Goal: Task Accomplishment & Management: Use online tool/utility

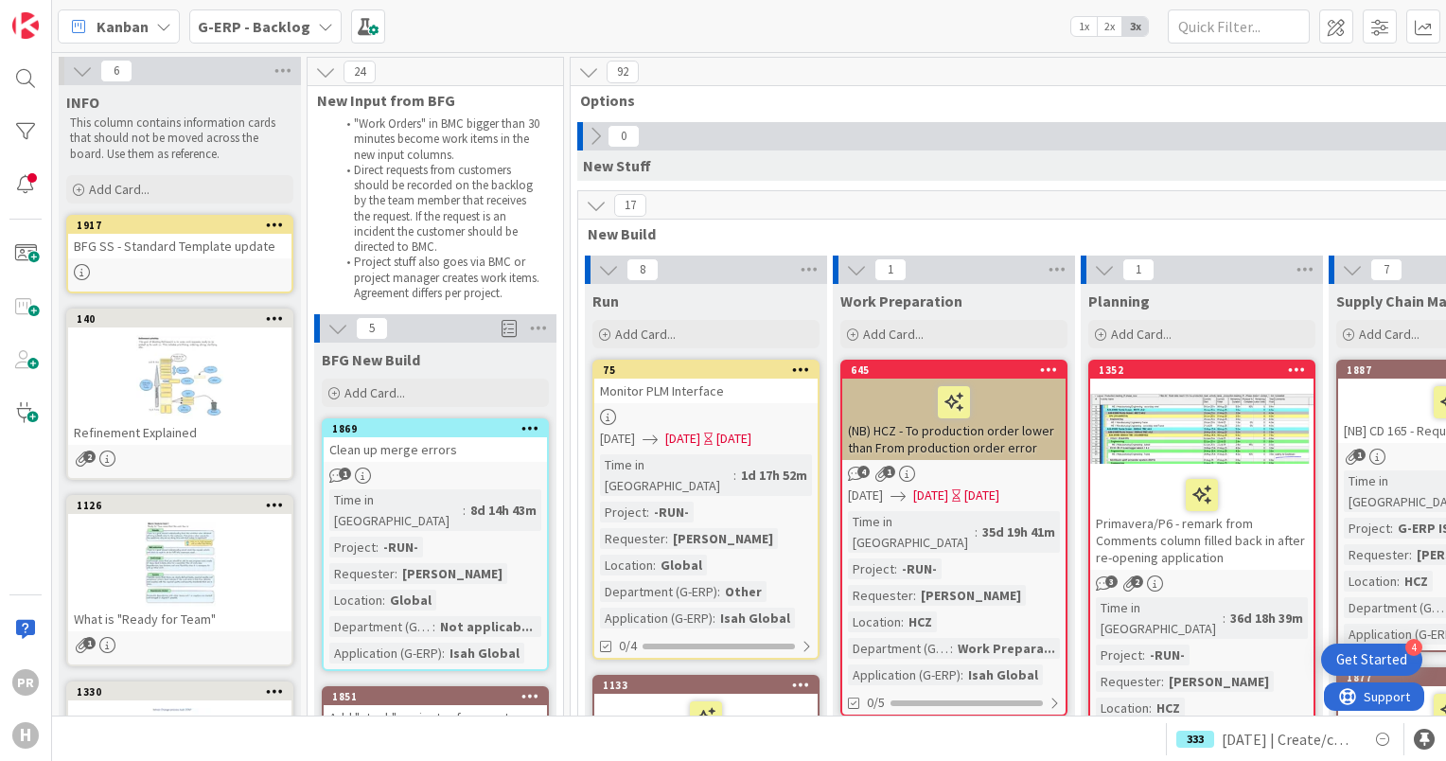
click at [296, 26] on b "G-ERP - Backlog" at bounding box center [254, 26] width 113 height 19
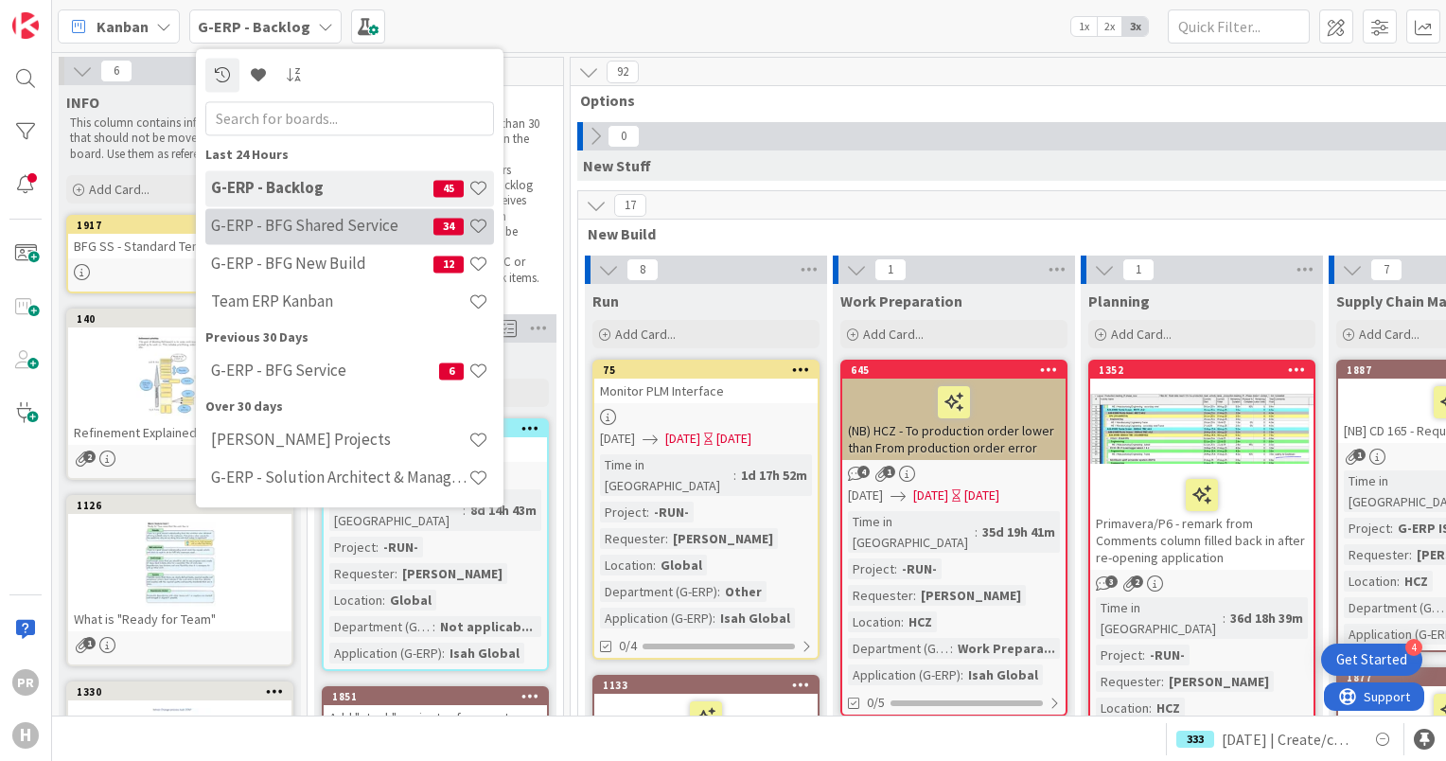
click at [323, 231] on h4 "G-ERP - BFG Shared Service" at bounding box center [322, 226] width 222 height 19
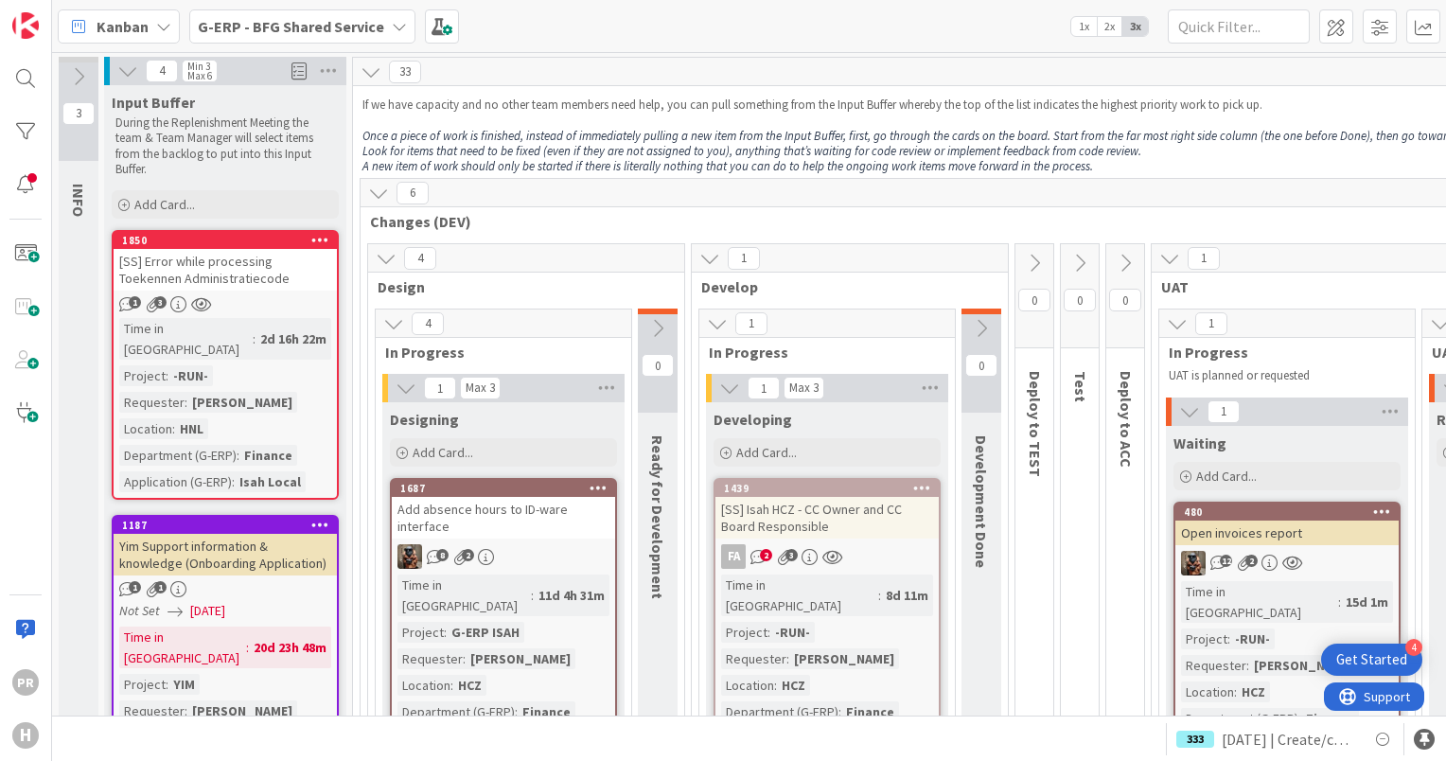
click at [251, 257] on div "[SS] Error while processing Toekennen Administratiecode" at bounding box center [225, 270] width 223 height 42
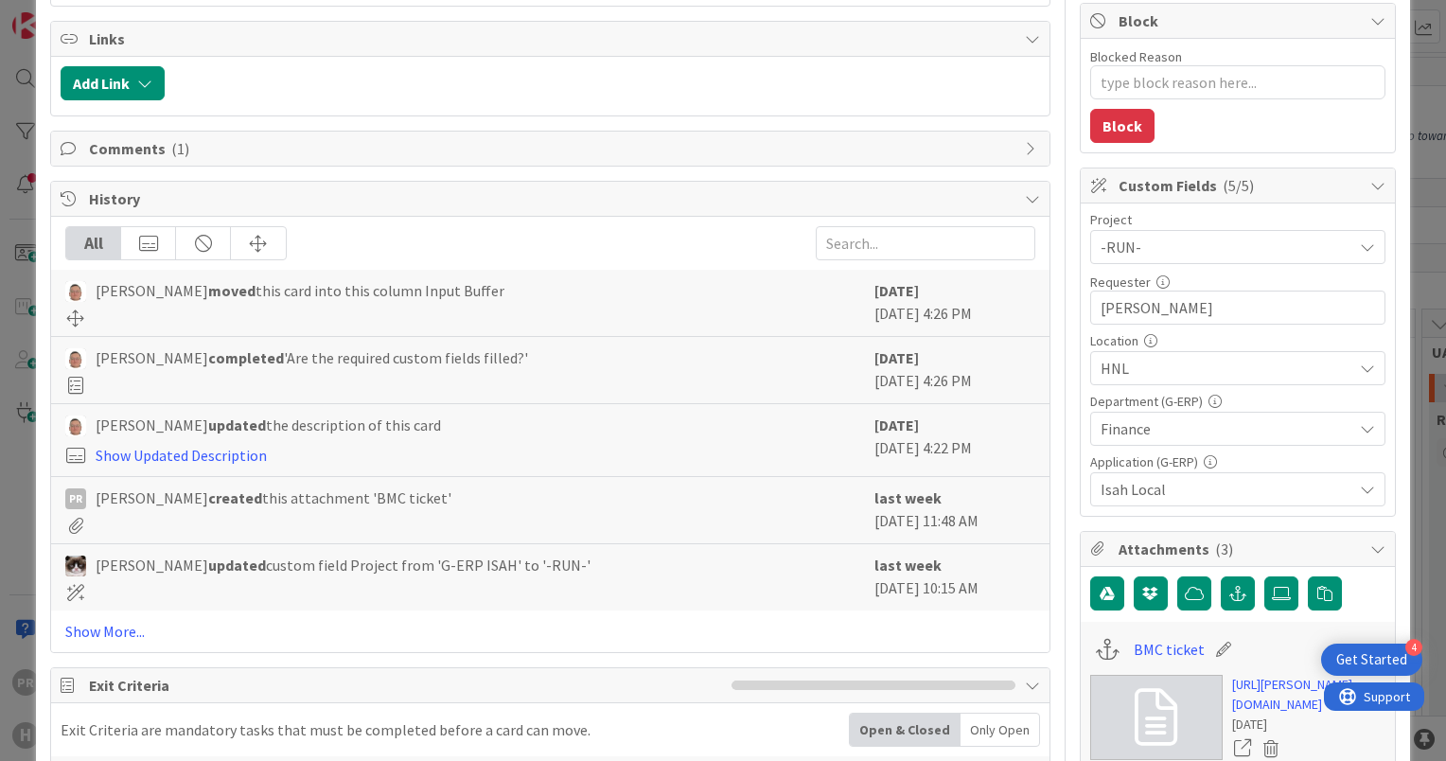
scroll to position [473, 0]
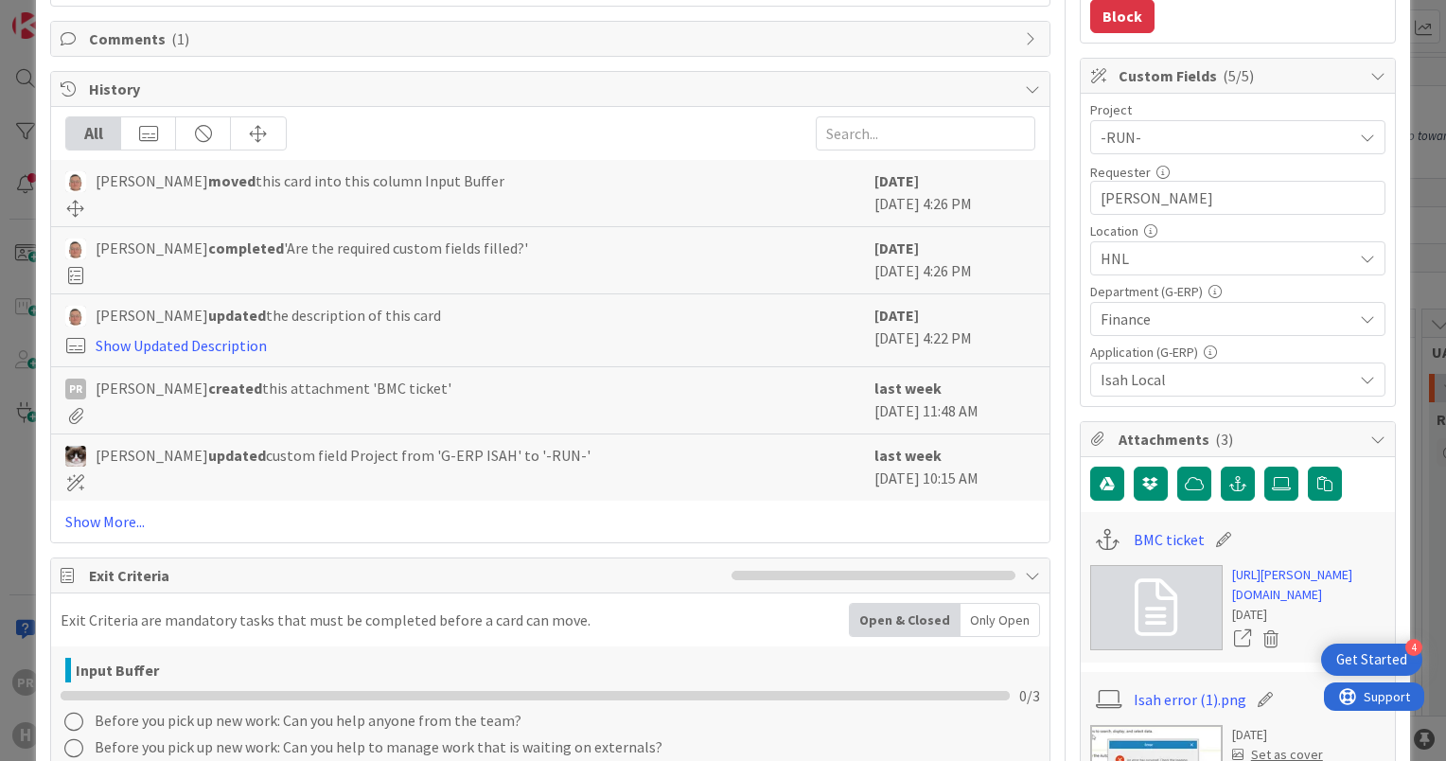
click at [155, 44] on span "Comments ( 1 )" at bounding box center [552, 38] width 926 height 23
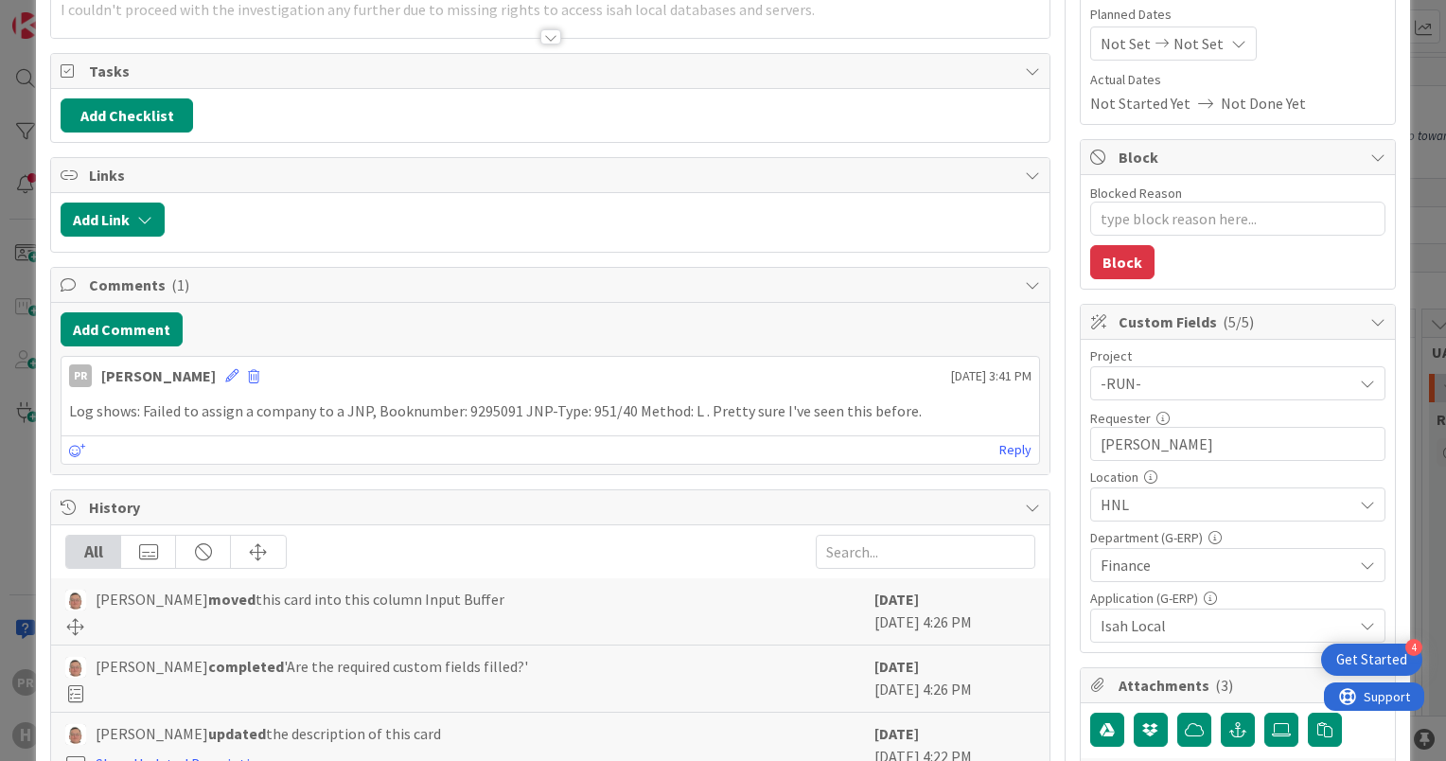
scroll to position [0, 0]
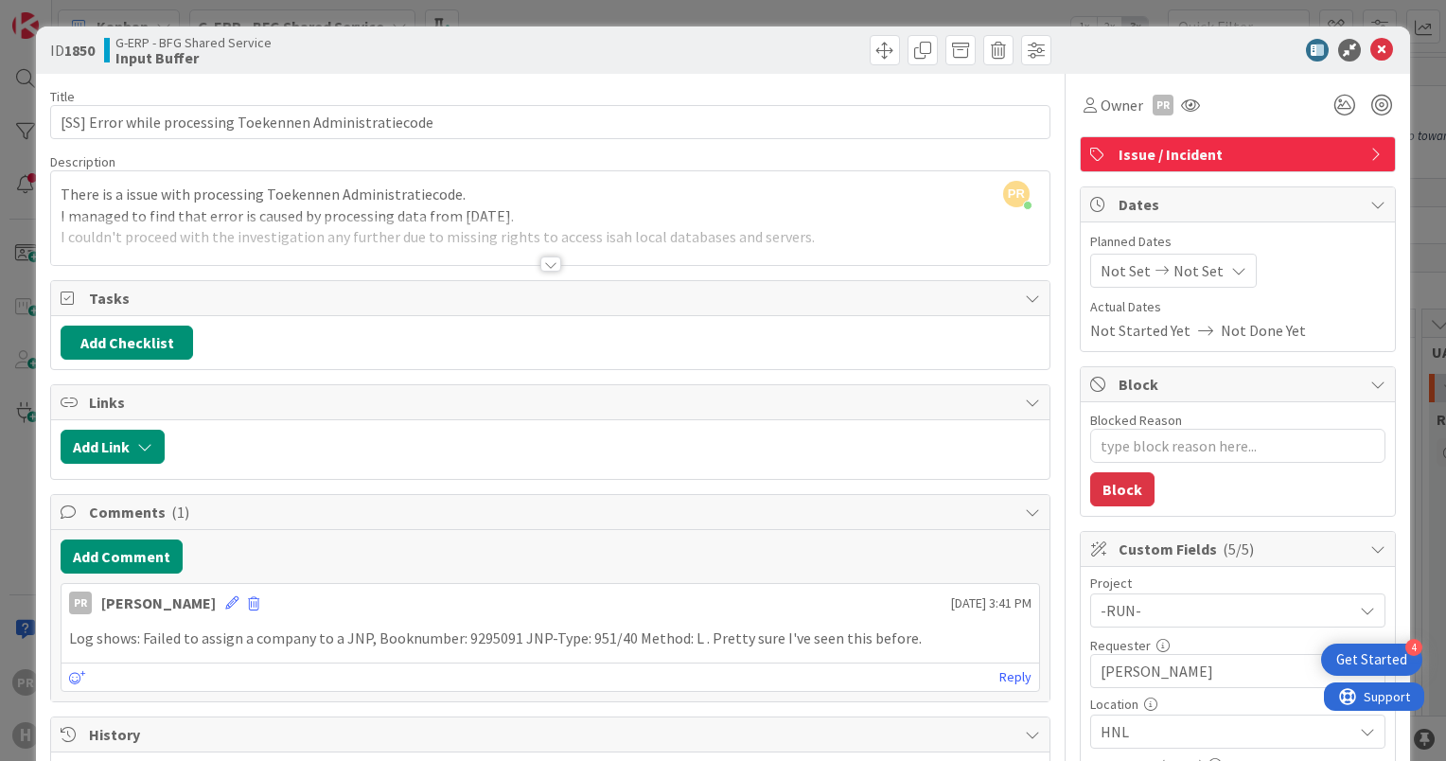
click at [1382, 46] on div "ID 1850 G-ERP - BFG Shared Service Input Buffer" at bounding box center [723, 49] width 1374 height 47
click at [1371, 51] on icon at bounding box center [1381, 50] width 23 height 23
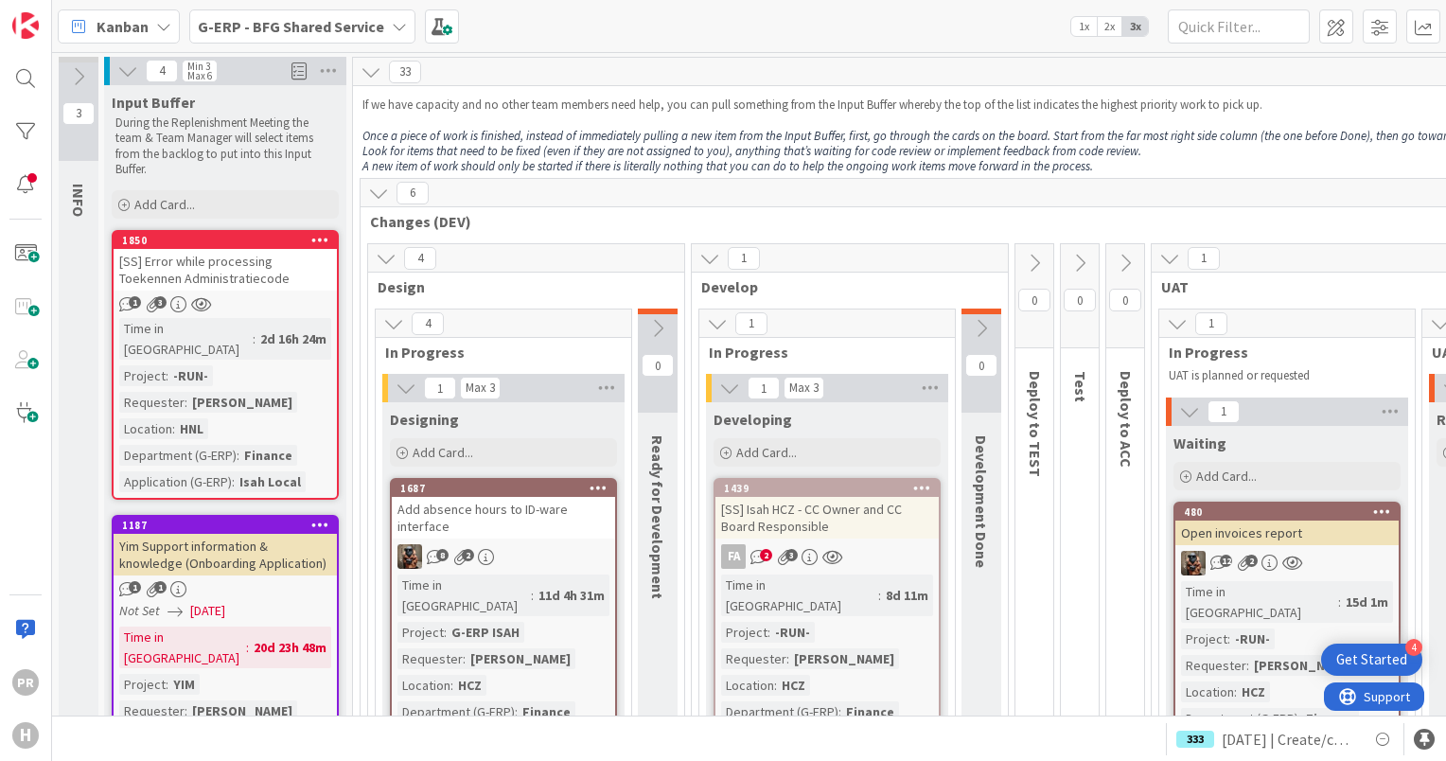
click at [348, 31] on b "G-ERP - BFG Shared Service" at bounding box center [291, 26] width 186 height 19
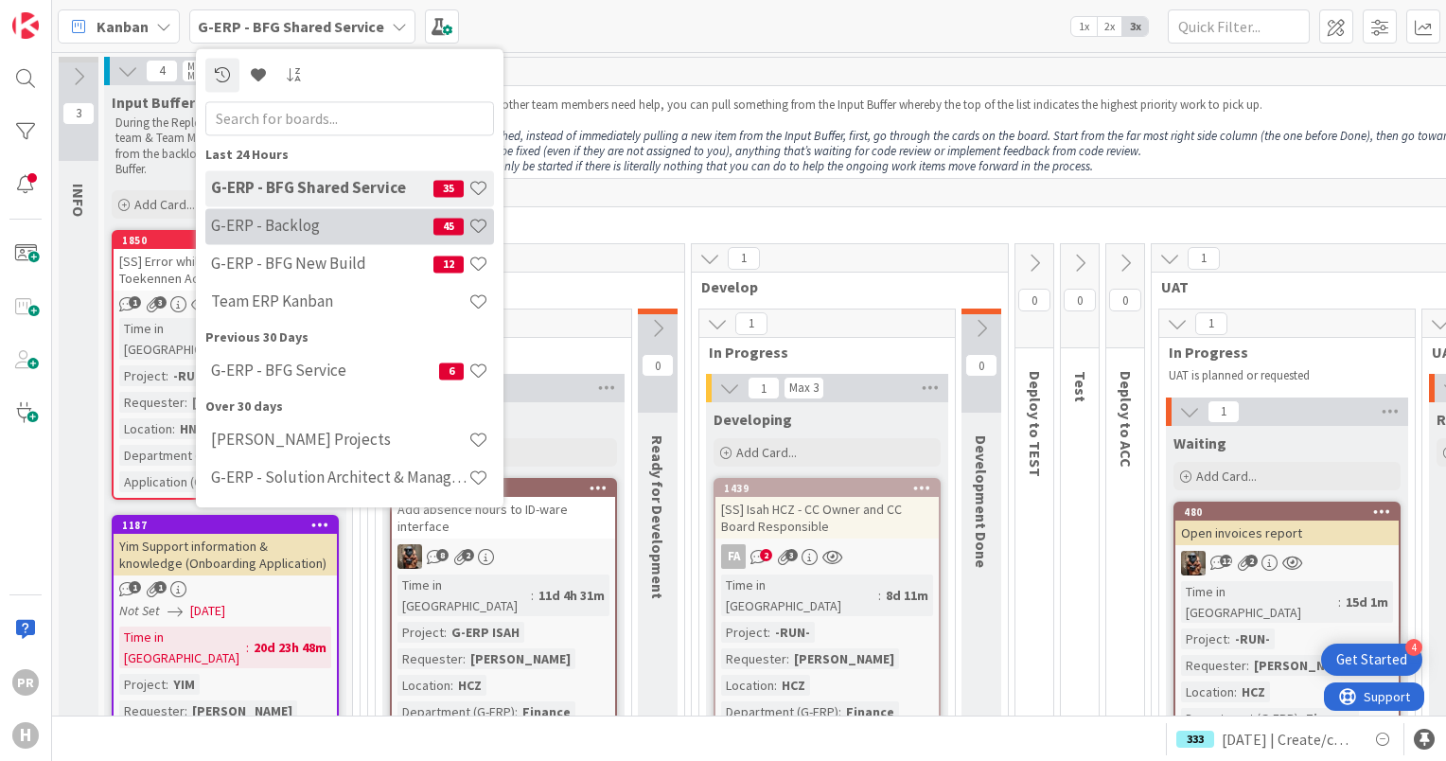
click at [328, 235] on h4 "G-ERP - Backlog" at bounding box center [322, 226] width 222 height 19
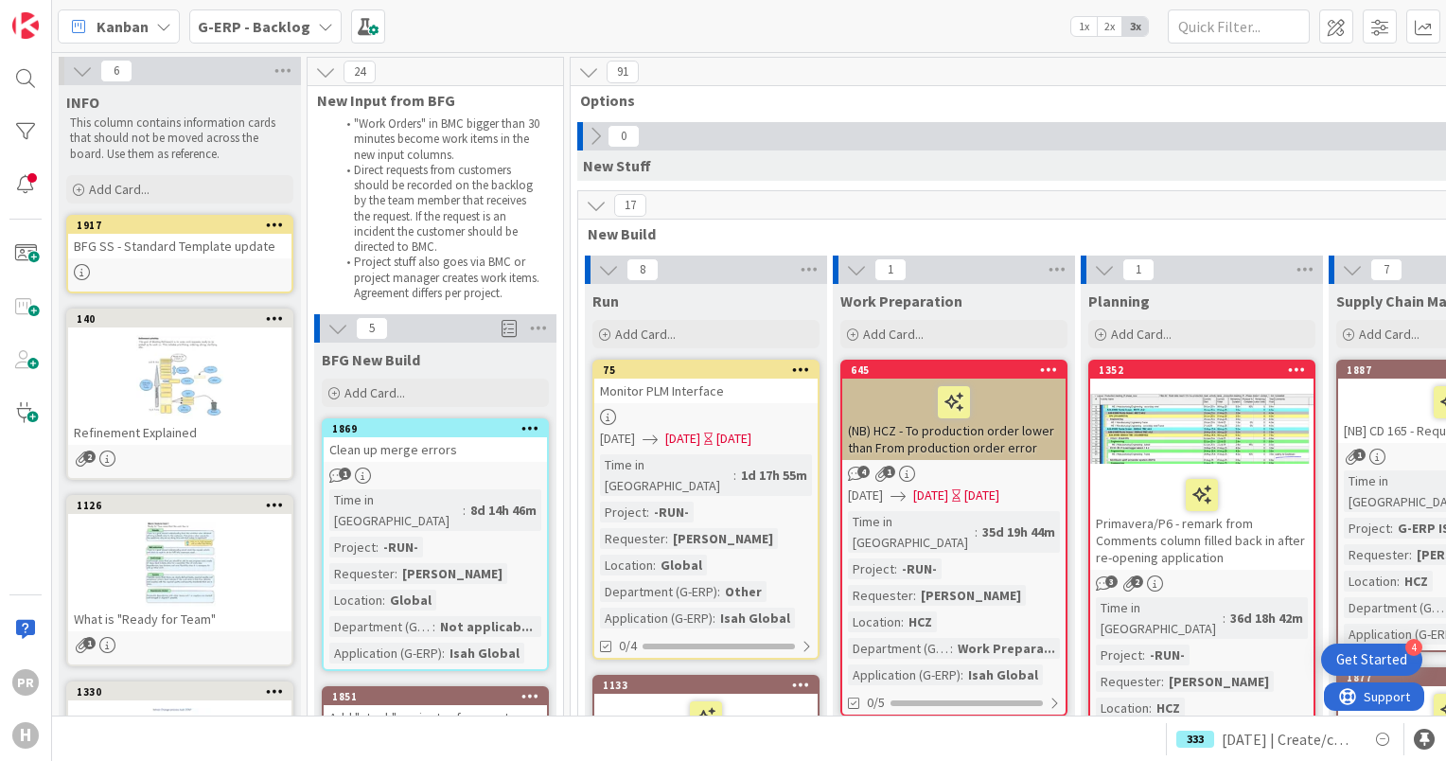
click at [280, 32] on b "G-ERP - Backlog" at bounding box center [254, 26] width 113 height 19
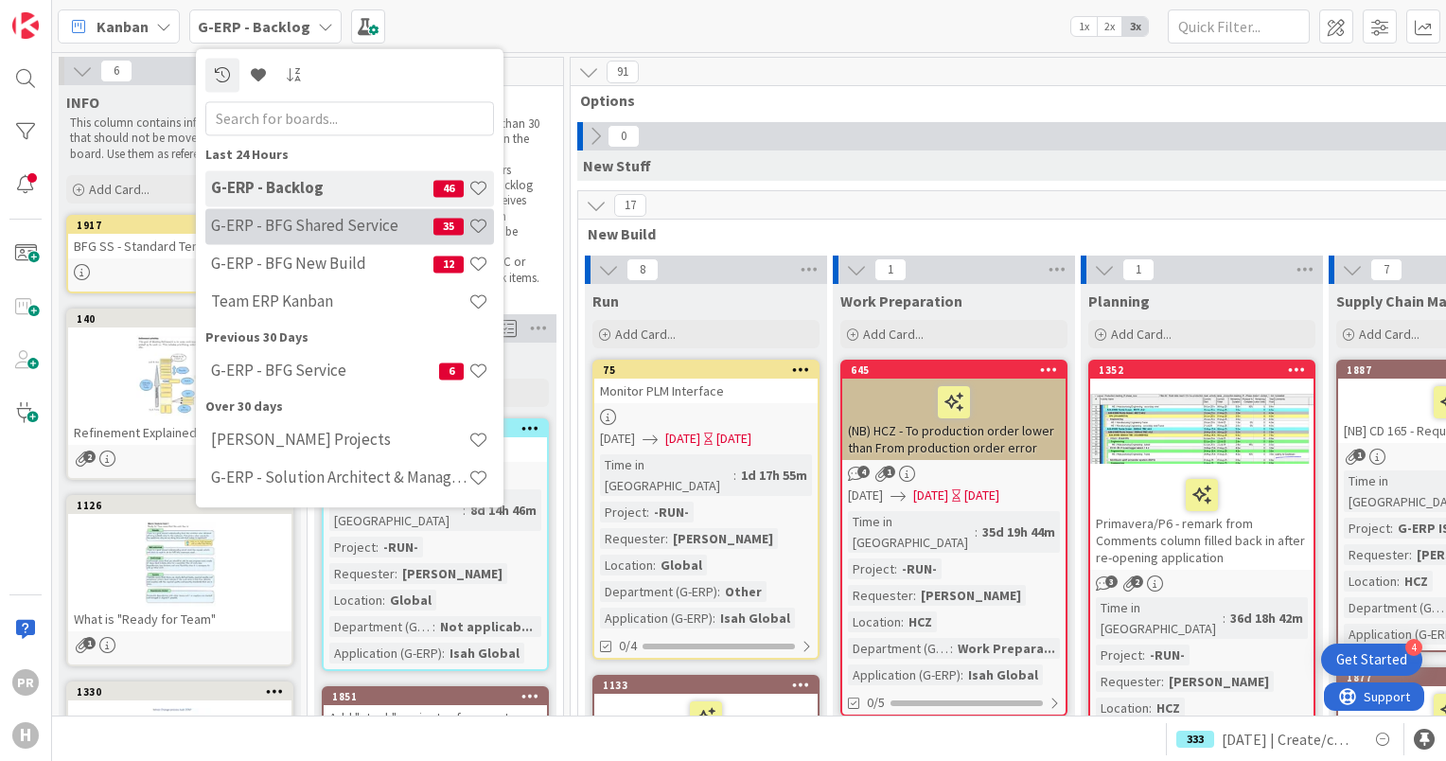
click at [308, 231] on h4 "G-ERP - BFG Shared Service" at bounding box center [322, 226] width 222 height 19
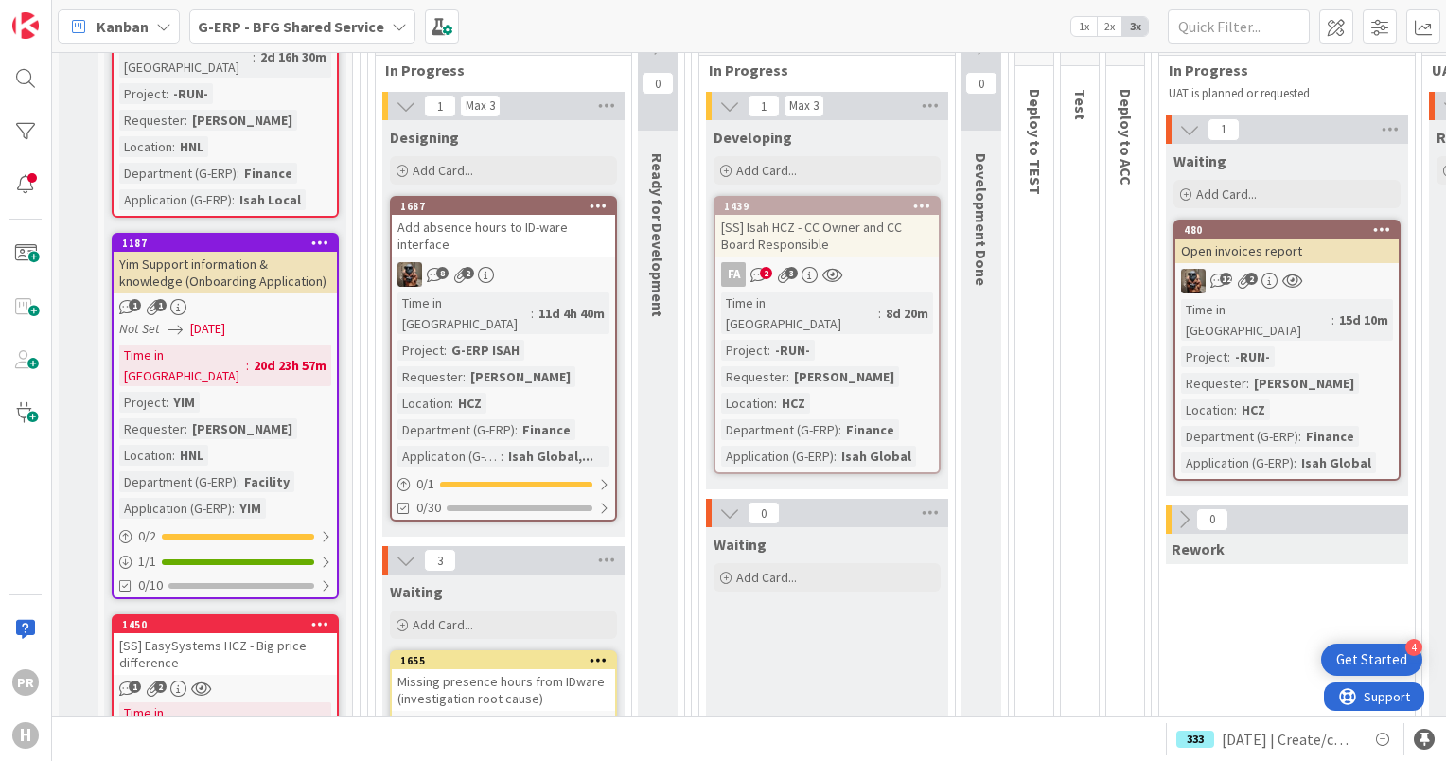
scroll to position [379, 0]
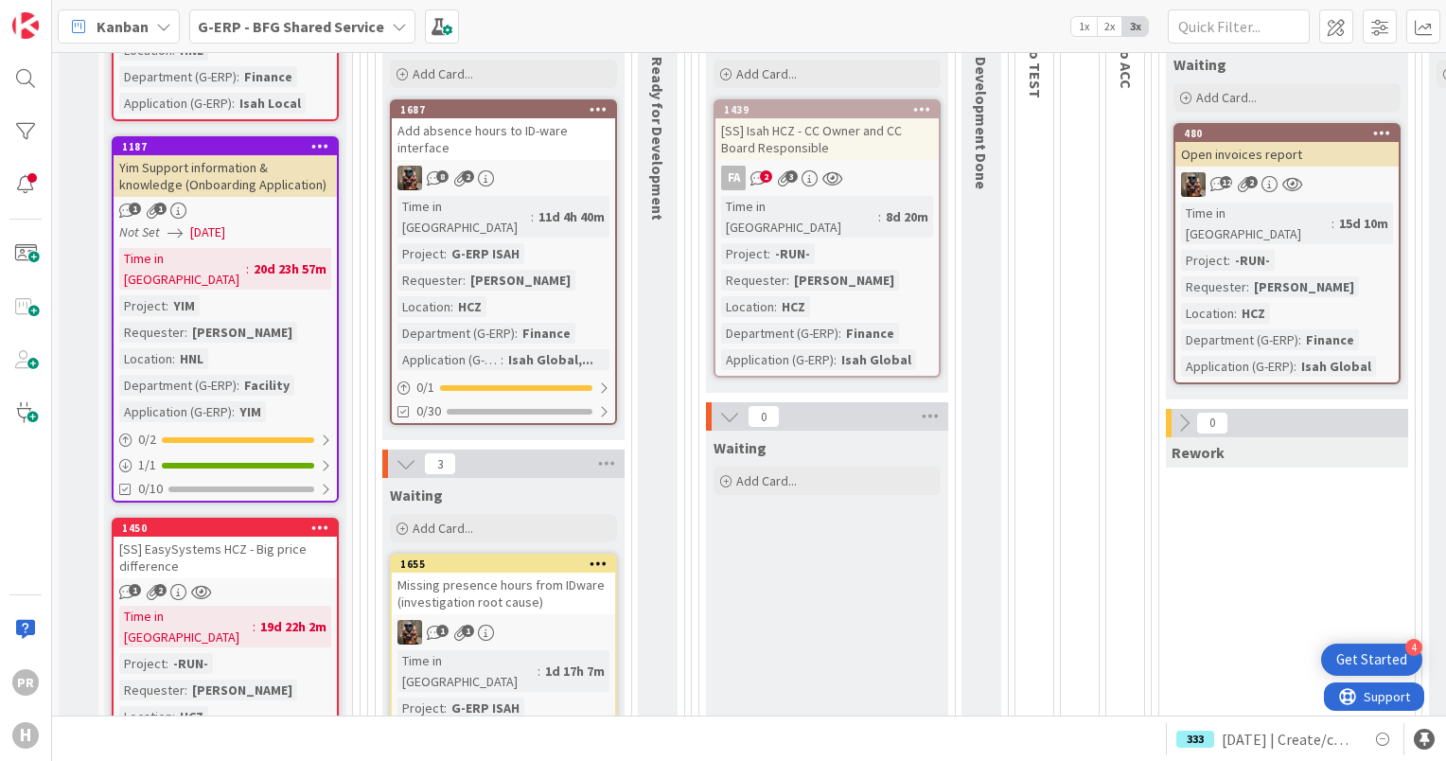
click at [360, 34] on b "G-ERP - BFG Shared Service" at bounding box center [291, 26] width 186 height 19
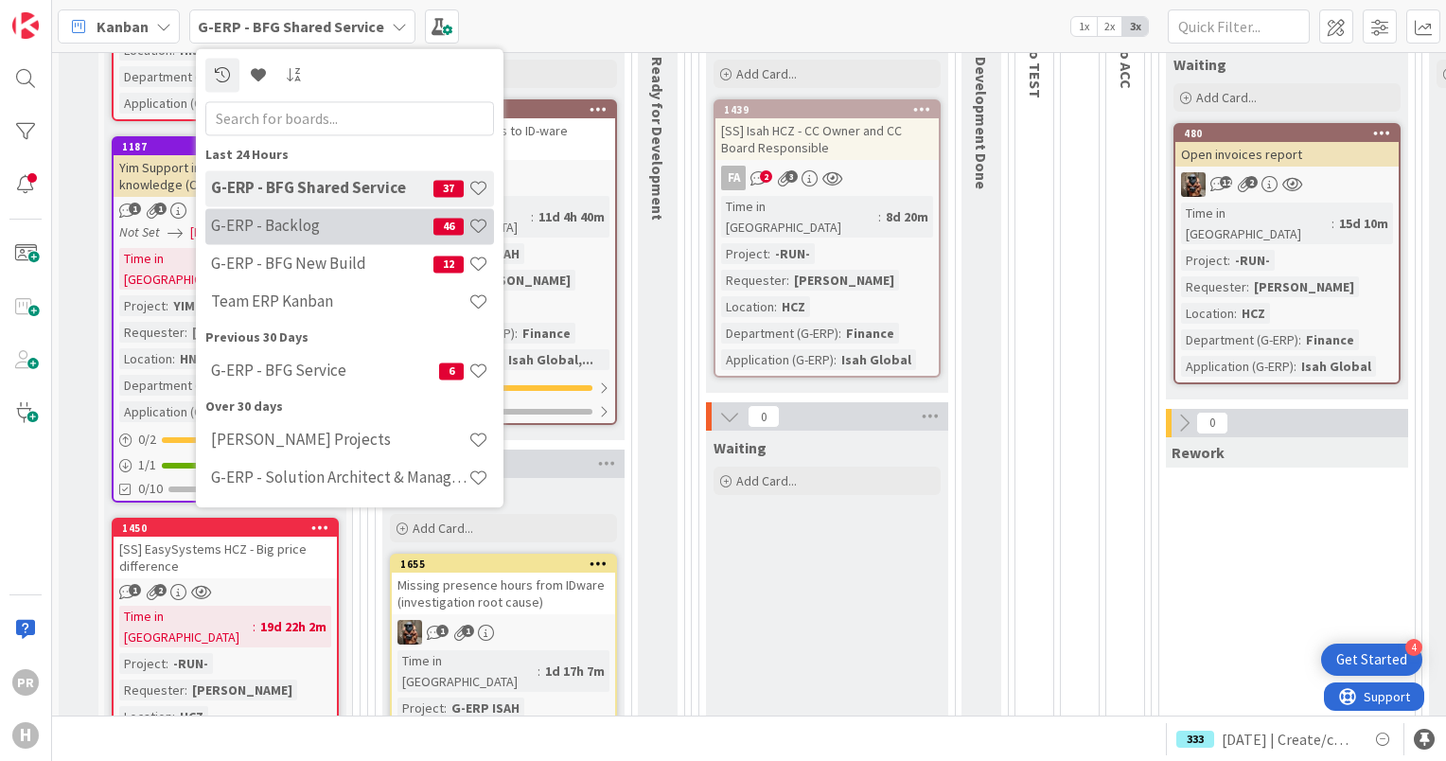
click at [329, 217] on h4 "G-ERP - Backlog" at bounding box center [322, 226] width 222 height 19
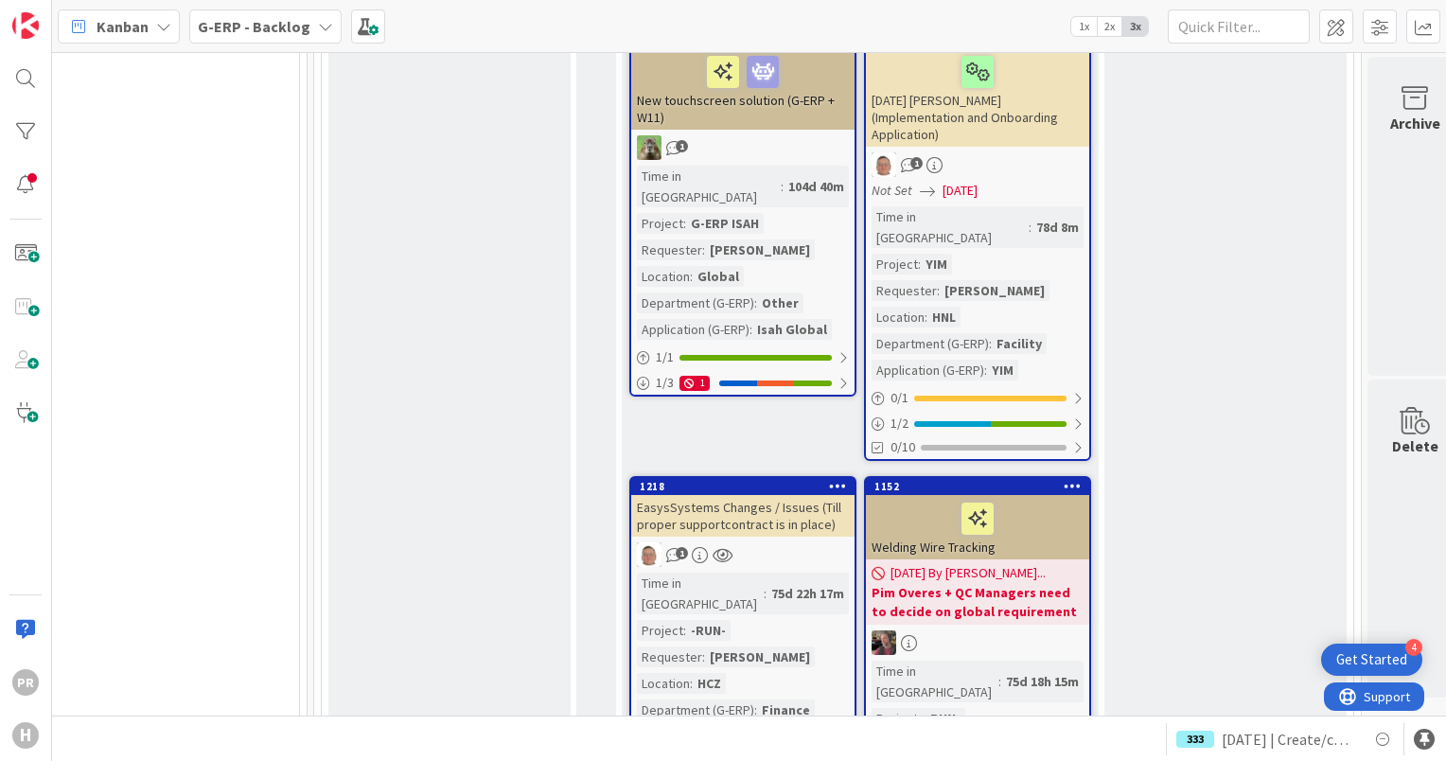
scroll to position [2082, 2057]
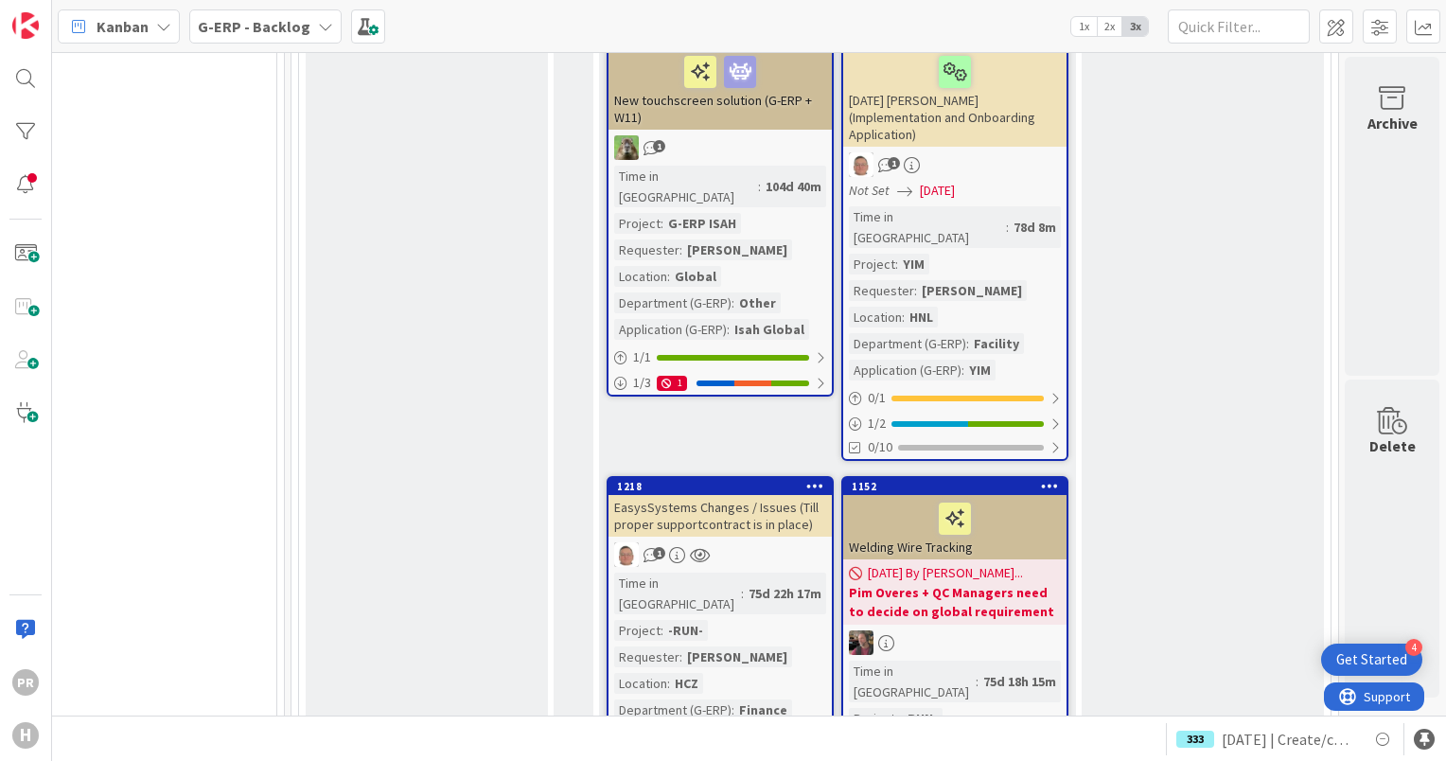
drag, startPoint x: 825, startPoint y: 704, endPoint x: 3, endPoint y: 9, distance: 1076.4
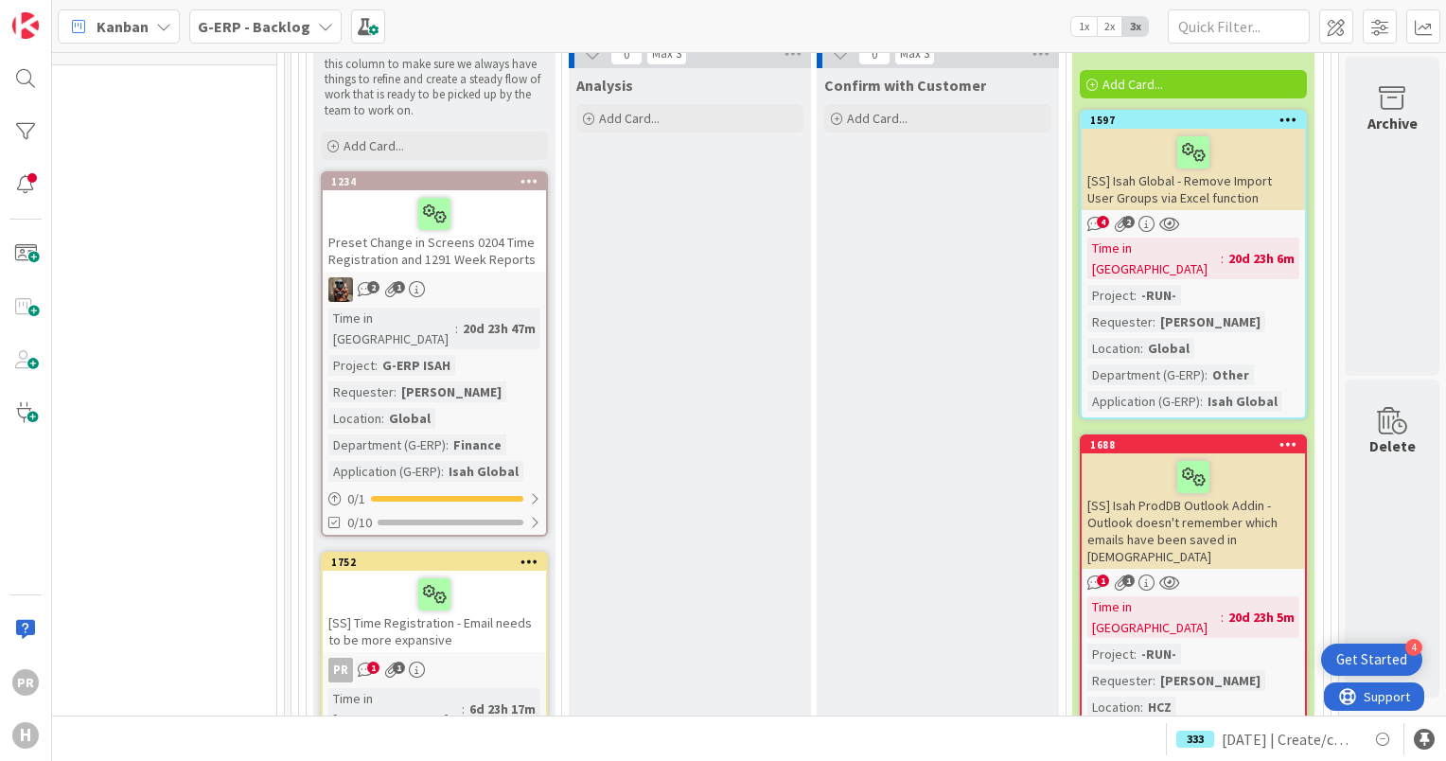
scroll to position [4447, 2057]
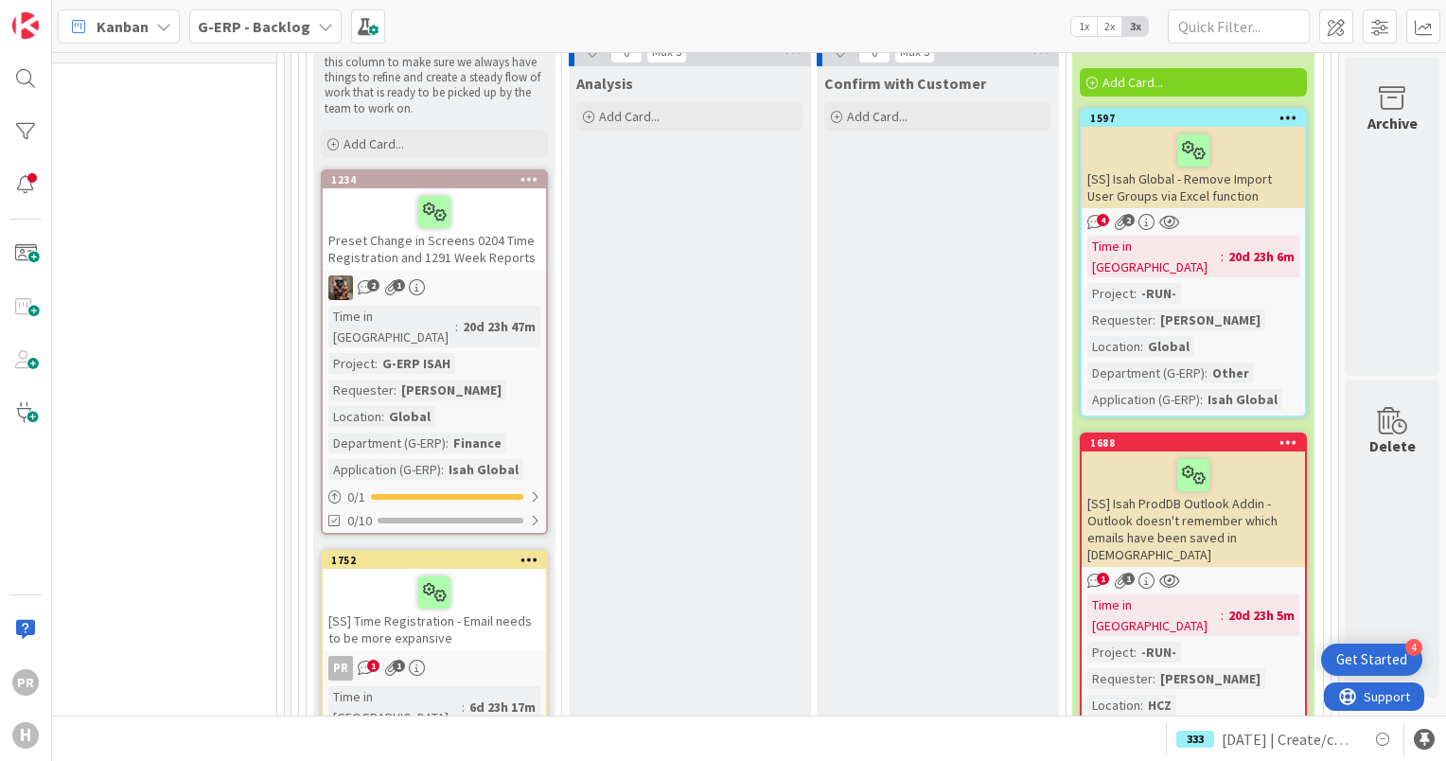
click at [466, 569] on div "[SS] Time Registration - Email needs to be more expansive" at bounding box center [434, 609] width 223 height 81
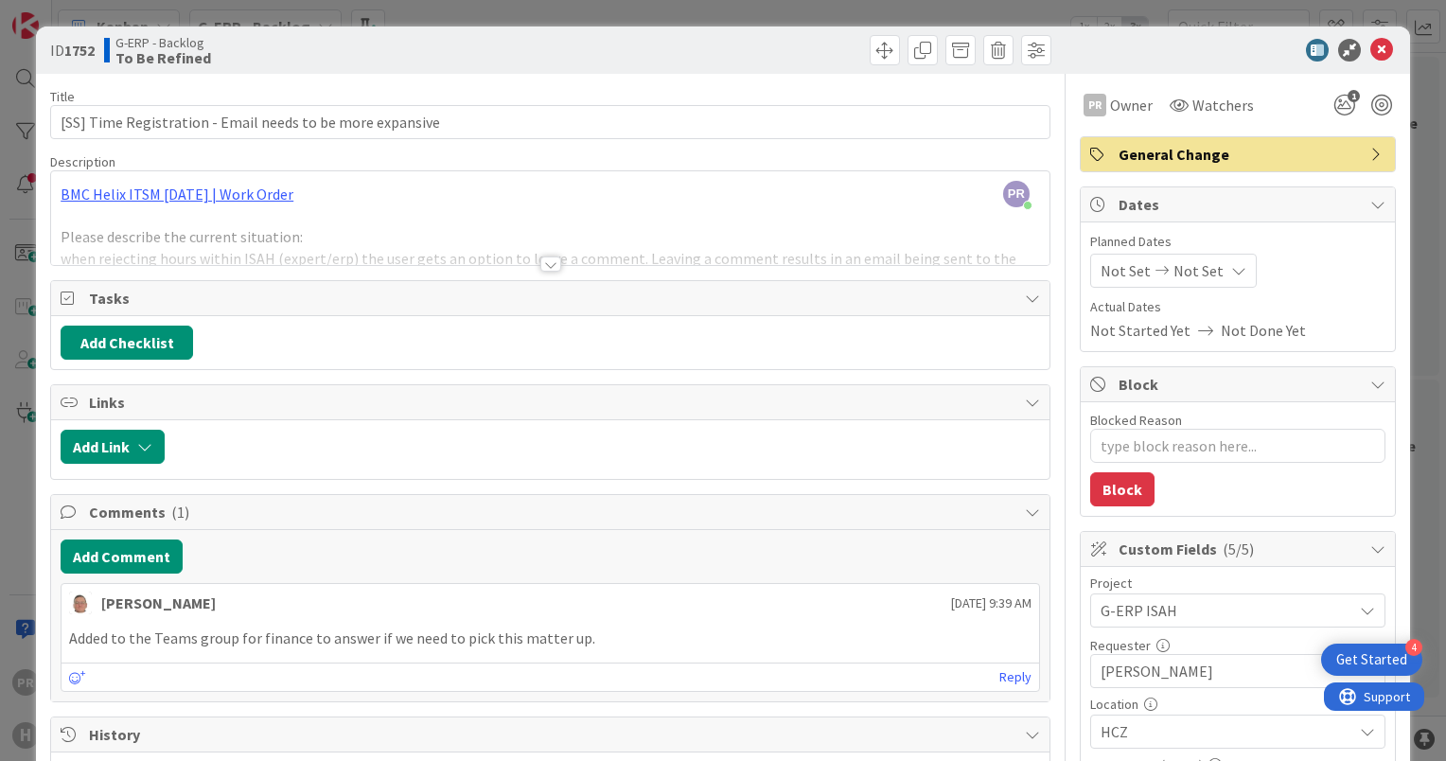
click at [540, 256] on div at bounding box center [550, 263] width 21 height 15
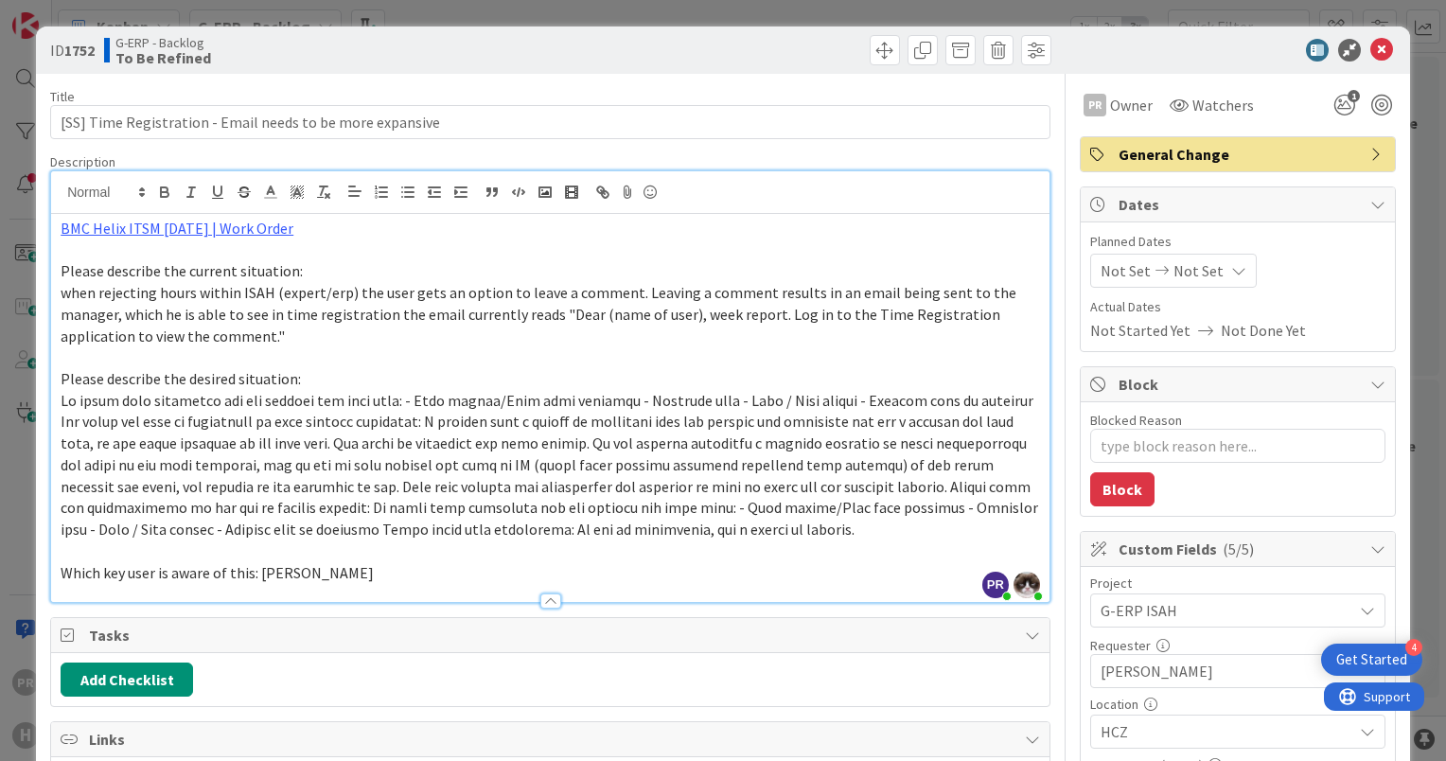
type textarea "x"
